Goal: Task Accomplishment & Management: Manage account settings

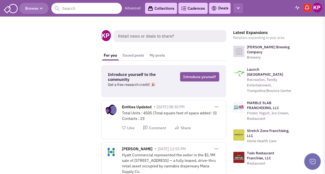
click at [240, 11] on button "button" at bounding box center [239, 8] width 10 height 10
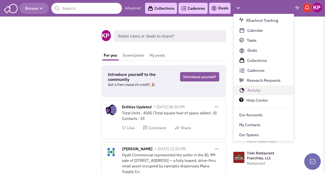
click at [249, 91] on link "Activity" at bounding box center [264, 91] width 60 height 10
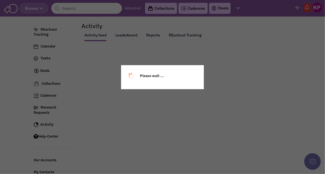
select select
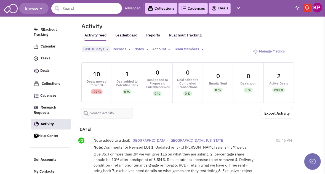
select select
click at [97, 49] on span "Last 30 days" at bounding box center [93, 49] width 21 height 5
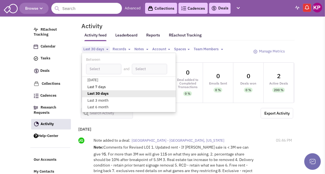
click at [100, 86] on link "Last 7 days" at bounding box center [129, 87] width 94 height 7
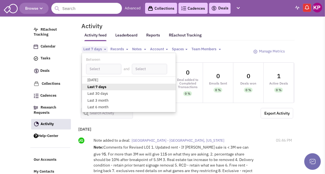
click at [209, 123] on div "[DATE] Note added to a deal: [GEOGRAPHIC_DATA] - [GEOGRAPHIC_DATA], [US_STATE] …" at bounding box center [185, 159] width 218 height 72
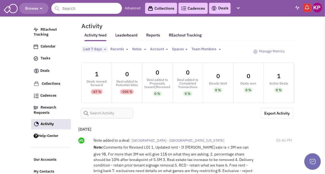
click at [317, 10] on img at bounding box center [318, 8] width 10 height 10
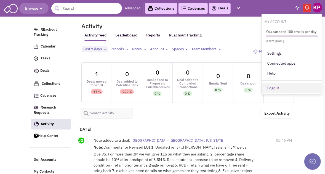
click at [276, 89] on link "Logout" at bounding box center [292, 88] width 60 height 10
